Goal: Task Accomplishment & Management: Complete application form

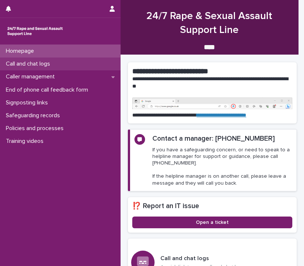
click at [40, 65] on p "Call and chat logs" at bounding box center [29, 63] width 53 height 7
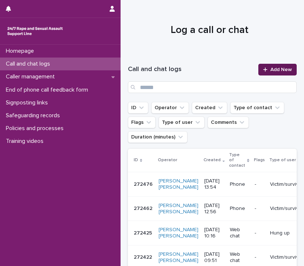
click at [276, 70] on span "Add New" at bounding box center [282, 69] width 22 height 5
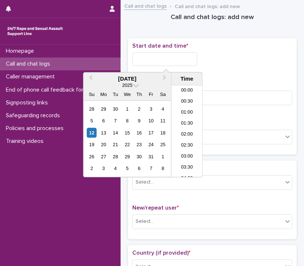
click at [170, 61] on input "text" at bounding box center [164, 59] width 65 height 14
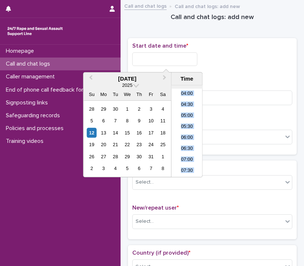
scroll to position [73, 0]
drag, startPoint x: 181, startPoint y: 130, endPoint x: 184, endPoint y: 143, distance: 13.4
click at [184, 143] on ul "00:00 00:30 01:00 01:30 02:00 02:30 03:00 03:30 04:00 04:30 05:00 05:30 06:00 0…" at bounding box center [187, 130] width 31 height 91
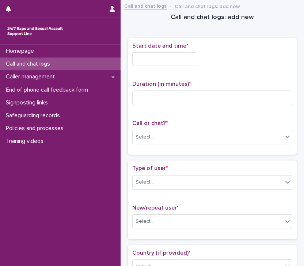
drag, startPoint x: 184, startPoint y: 143, endPoint x: 246, endPoint y: 73, distance: 93.5
click at [246, 73] on div "Start date and time * Duration (in minutes) * Call or chat? * Select..." at bounding box center [212, 96] width 160 height 108
click at [155, 54] on input "text" at bounding box center [164, 59] width 65 height 14
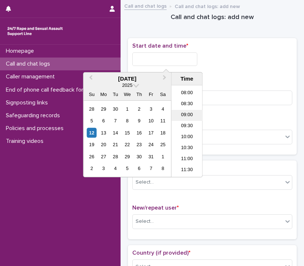
scroll to position [172, 0]
click at [184, 94] on li "08:00" at bounding box center [187, 94] width 31 height 11
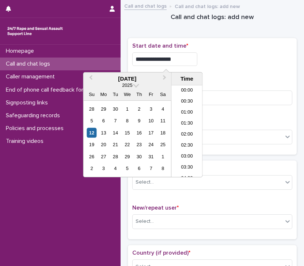
click at [177, 55] on input "**********" at bounding box center [164, 59] width 65 height 14
type input "**********"
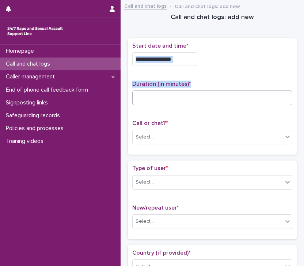
drag, startPoint x: 241, startPoint y: 71, endPoint x: 202, endPoint y: 96, distance: 46.3
click at [202, 96] on div "**********" at bounding box center [212, 96] width 160 height 108
click at [202, 96] on input at bounding box center [212, 97] width 160 height 15
type input "*"
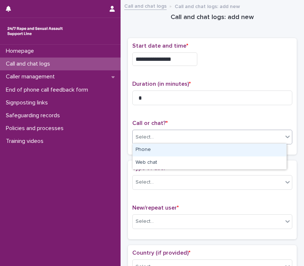
click at [188, 138] on div "Select..." at bounding box center [208, 137] width 150 height 12
click at [160, 155] on div "Phone" at bounding box center [210, 149] width 154 height 13
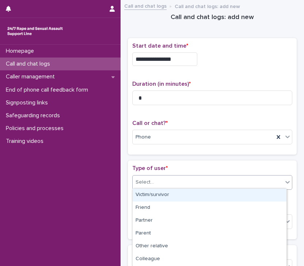
click at [167, 187] on div "Select..." at bounding box center [208, 182] width 150 height 12
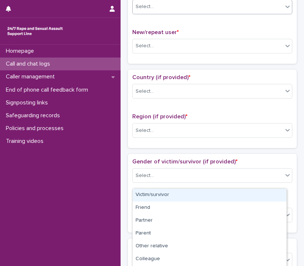
scroll to position [228, 0]
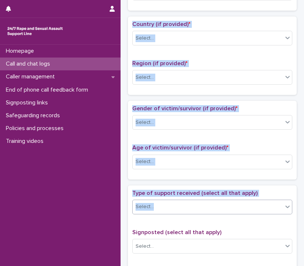
drag, startPoint x: 74, startPoint y: 192, endPoint x: 176, endPoint y: 208, distance: 103.7
click at [176, 208] on div "**********" at bounding box center [213, 173] width 184 height 803
click at [76, 203] on div "Homepage Call and chat logs Caller management End of phone call feedback form S…" at bounding box center [60, 155] width 121 height 221
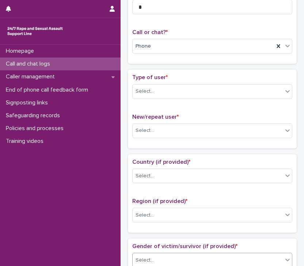
scroll to position [90, 0]
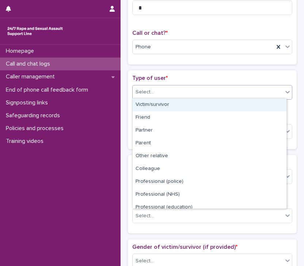
click at [191, 85] on div "Select..." at bounding box center [212, 92] width 160 height 15
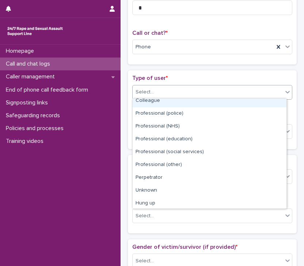
scroll to position [82, 0]
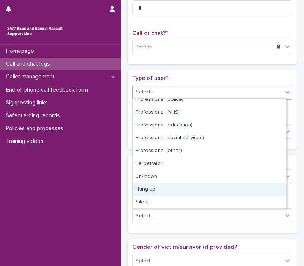
click at [181, 188] on div "Hung up" at bounding box center [210, 189] width 154 height 13
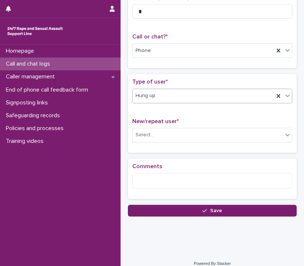
scroll to position [90, 0]
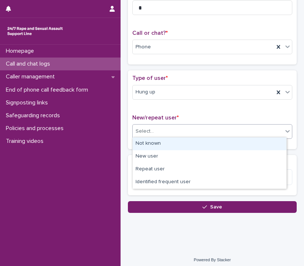
click at [181, 133] on div "Select..." at bounding box center [208, 131] width 150 height 12
click at [177, 146] on div "Not known" at bounding box center [210, 143] width 154 height 13
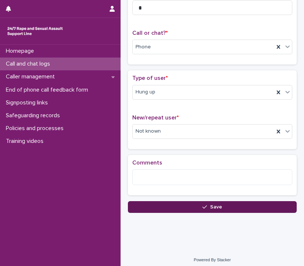
click at [217, 205] on span "Save" at bounding box center [216, 206] width 12 height 5
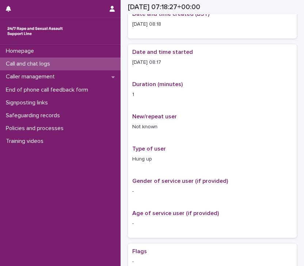
scroll to position [98, 0]
